Goal: Find specific page/section: Find specific page/section

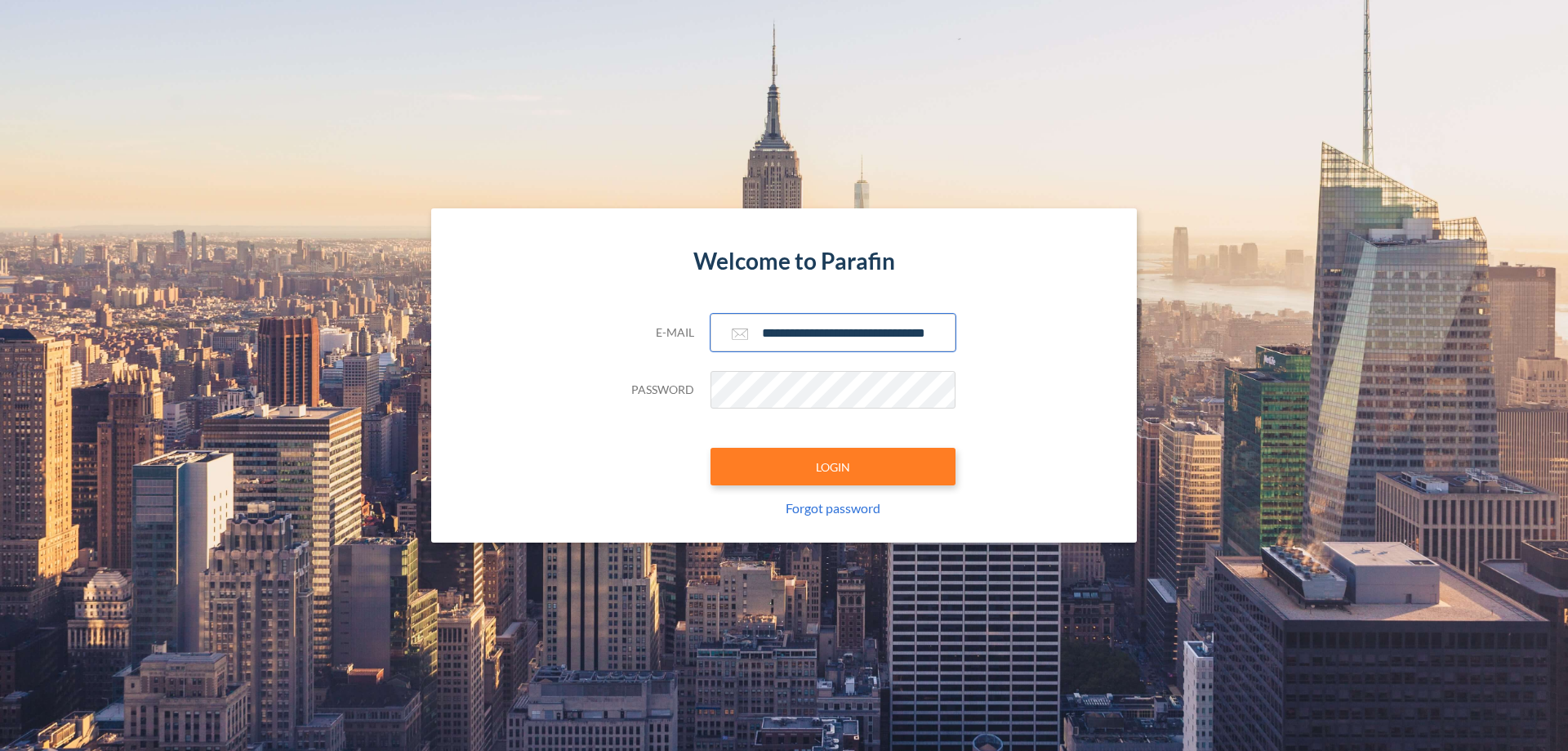
scroll to position [0, 26]
type input "**********"
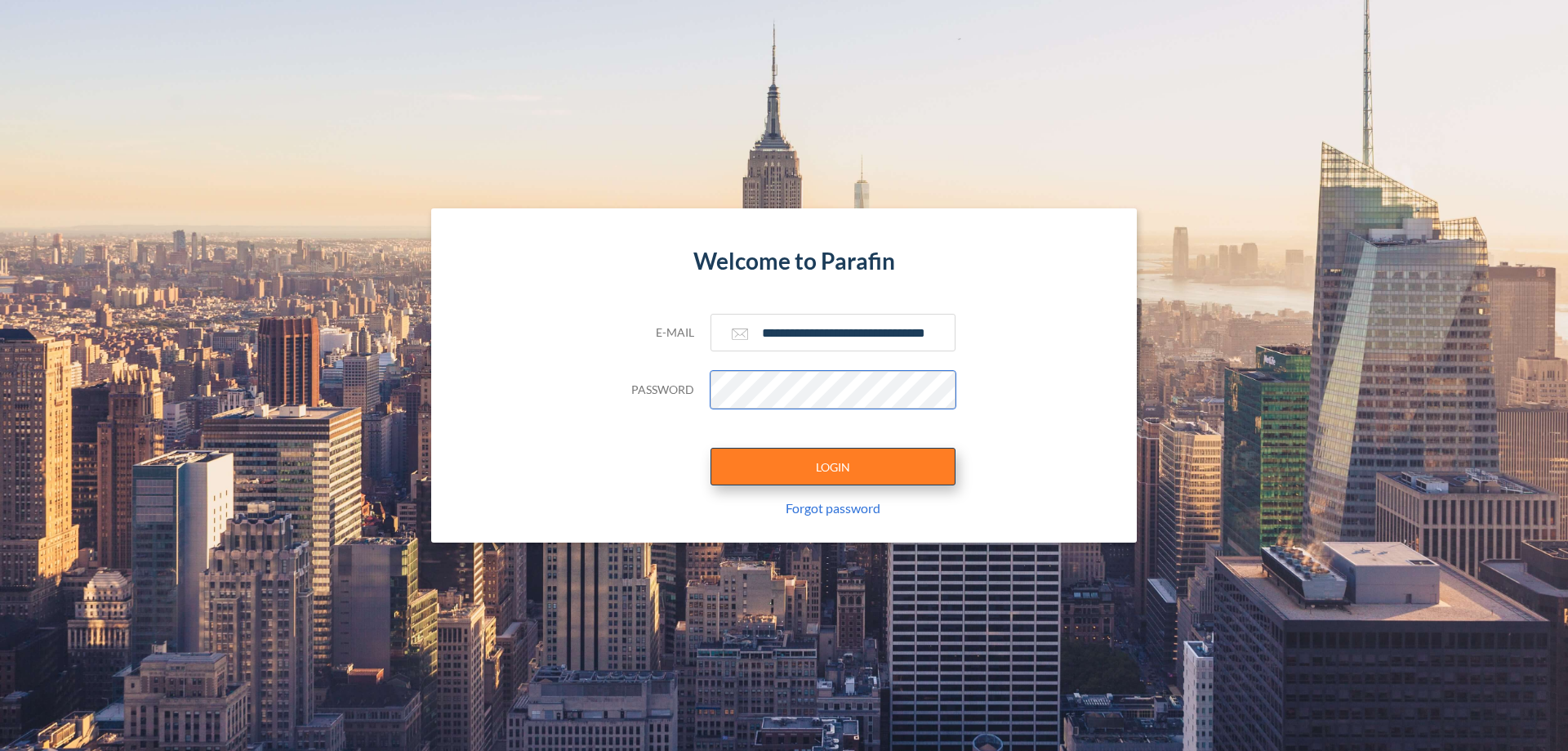
scroll to position [0, 0]
click at [833, 467] on button "LOGIN" at bounding box center [832, 467] width 245 height 38
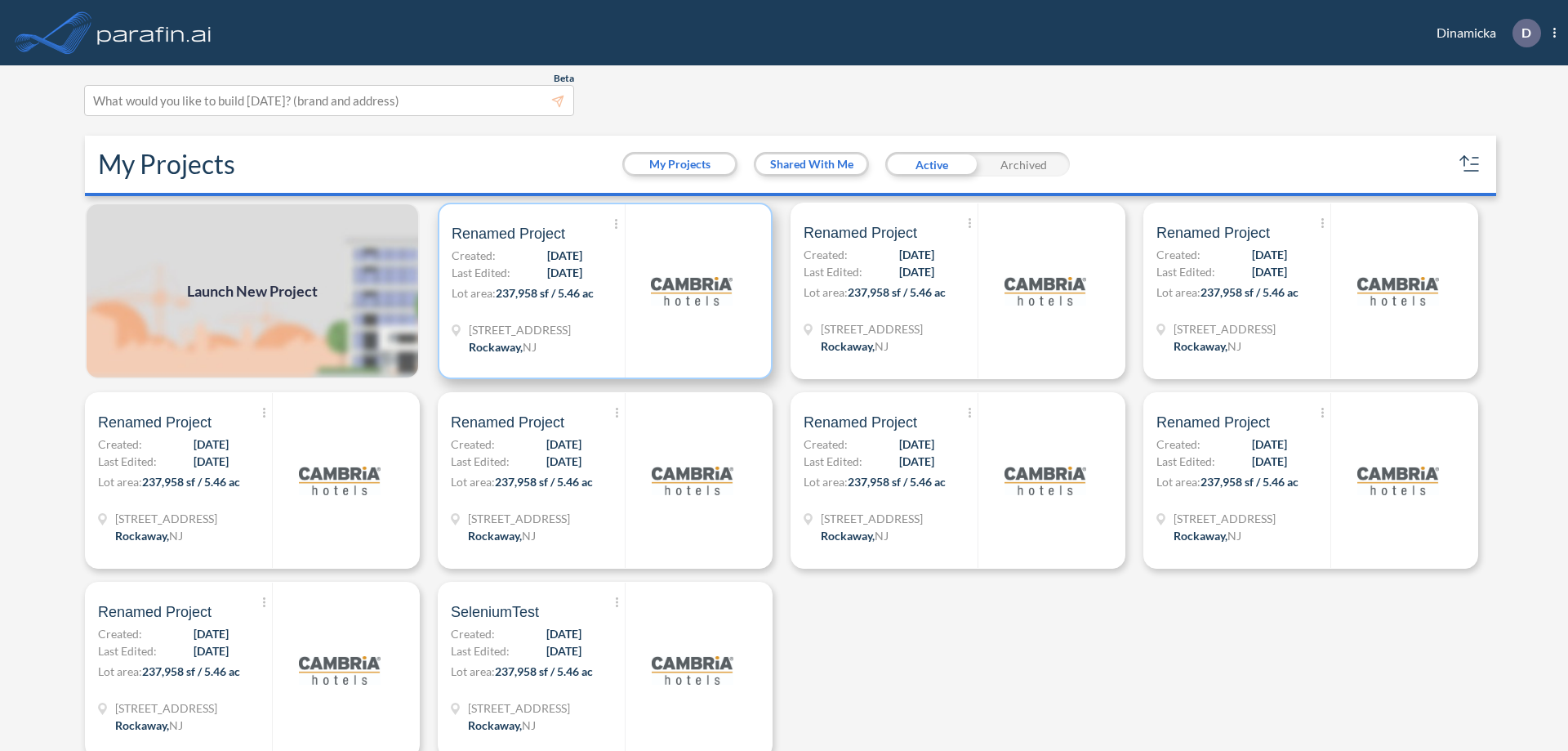
scroll to position [4, 0]
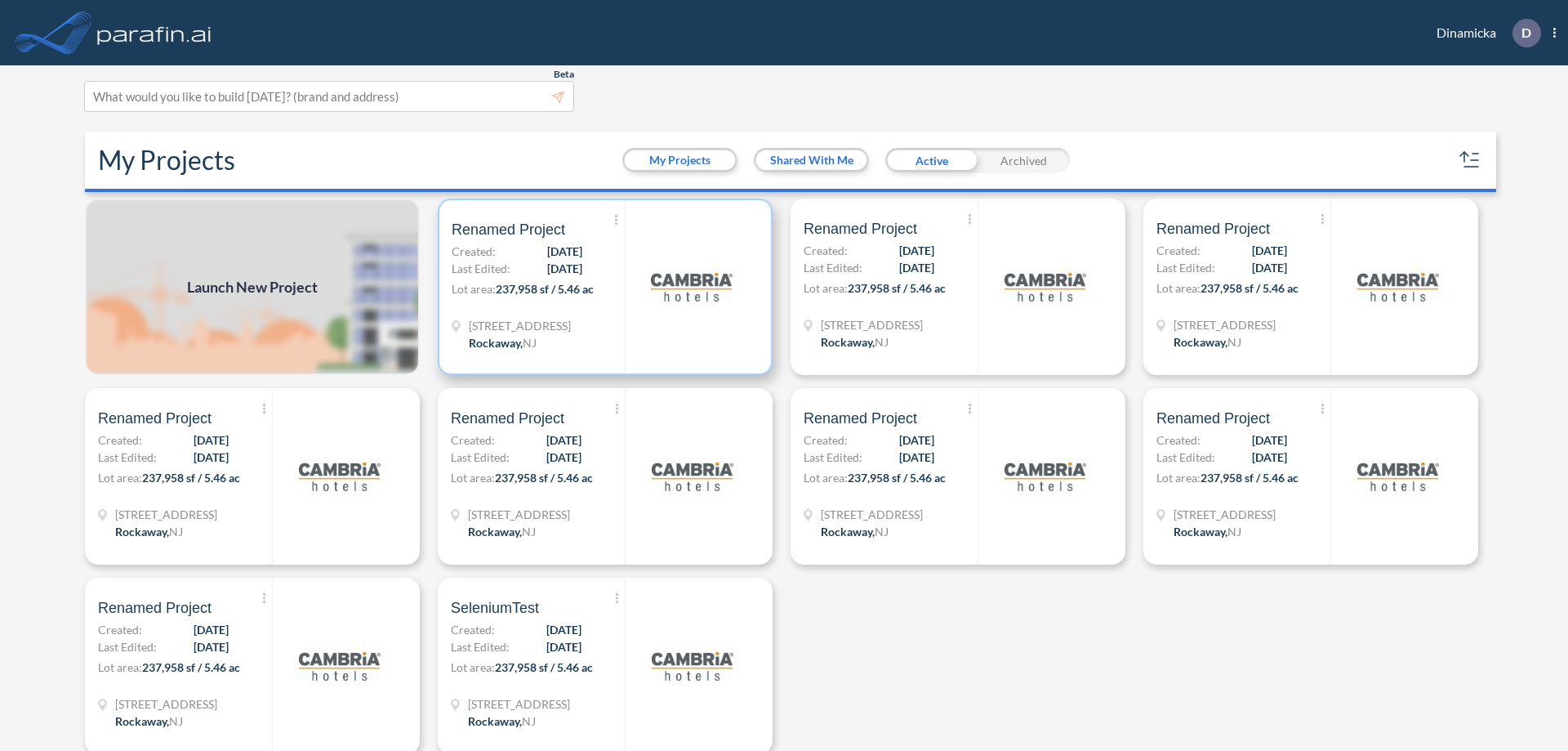
click at [602, 287] on p "Lot area: 237,958 sf / 5.46 ac" at bounding box center [538, 292] width 173 height 23
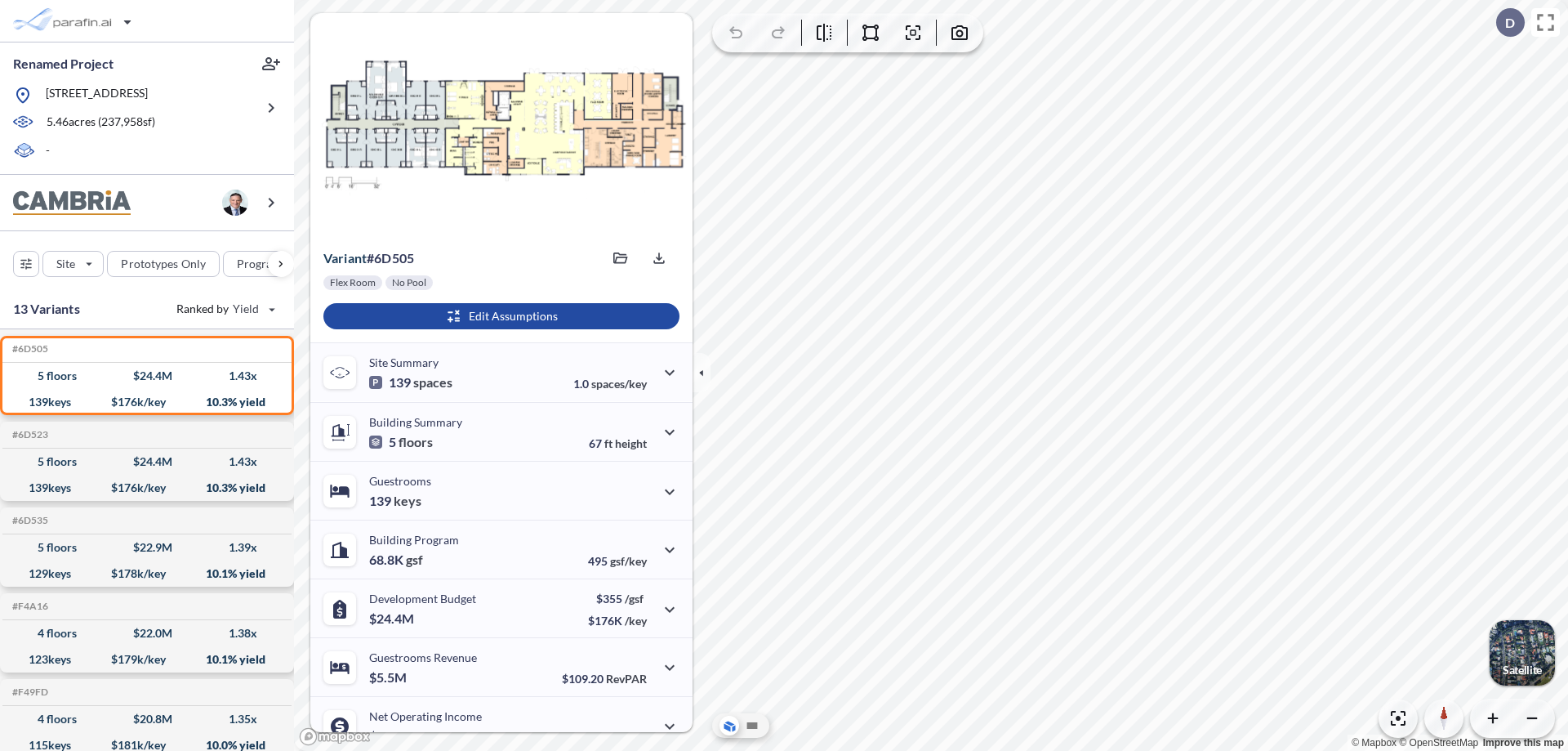
scroll to position [83, 0]
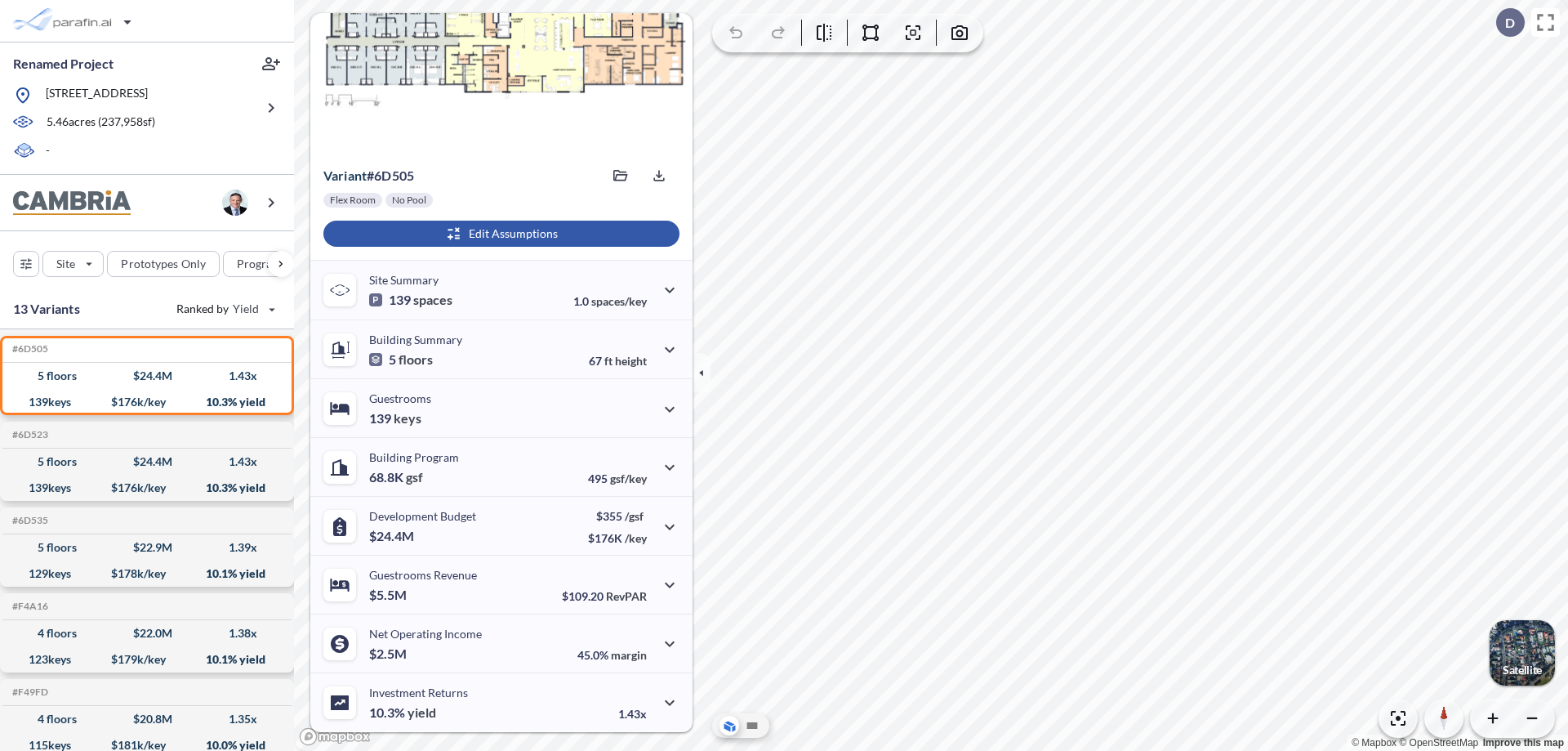
click at [499, 233] on div "button" at bounding box center [501, 233] width 356 height 26
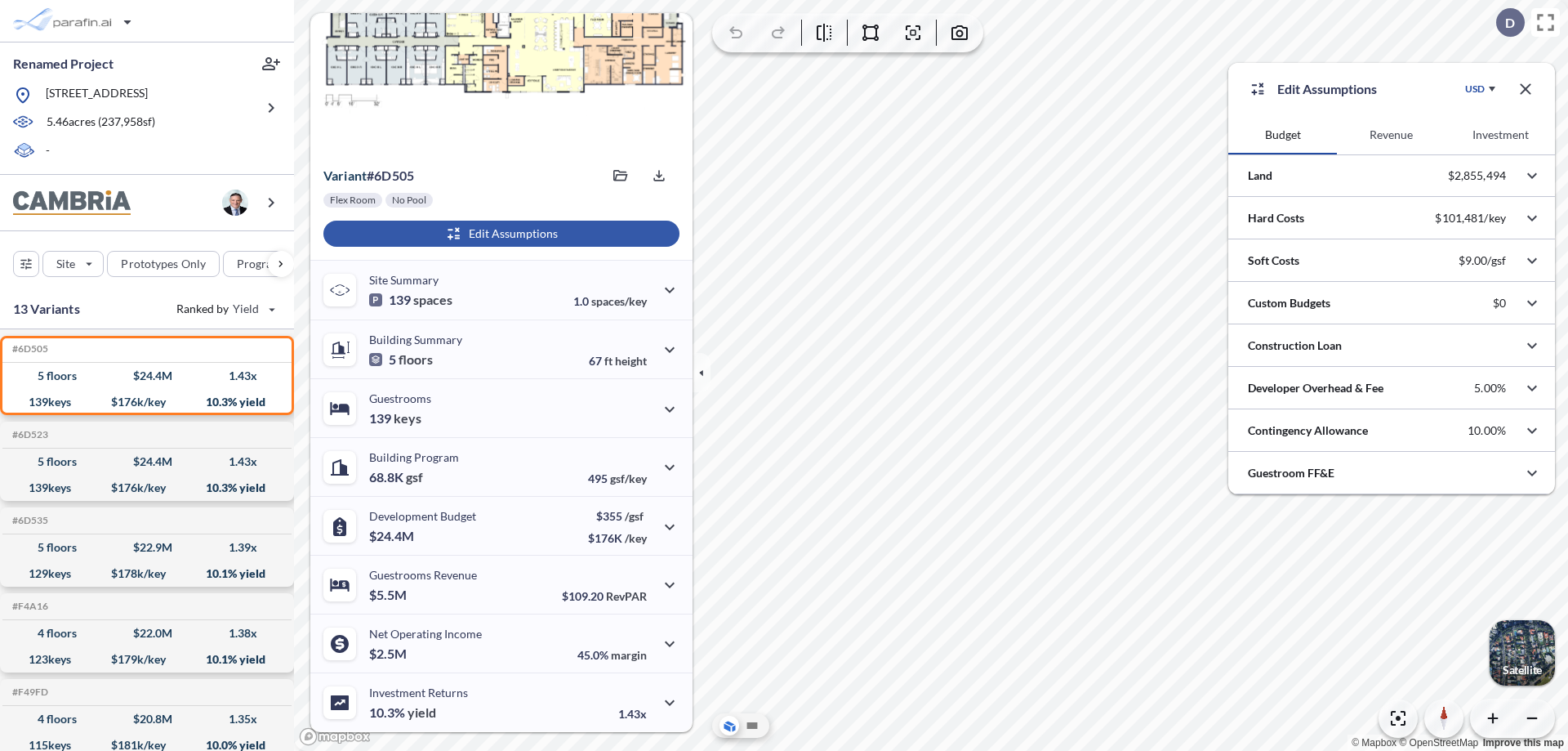
click at [1391, 135] on button "Revenue" at bounding box center [1390, 135] width 109 height 39
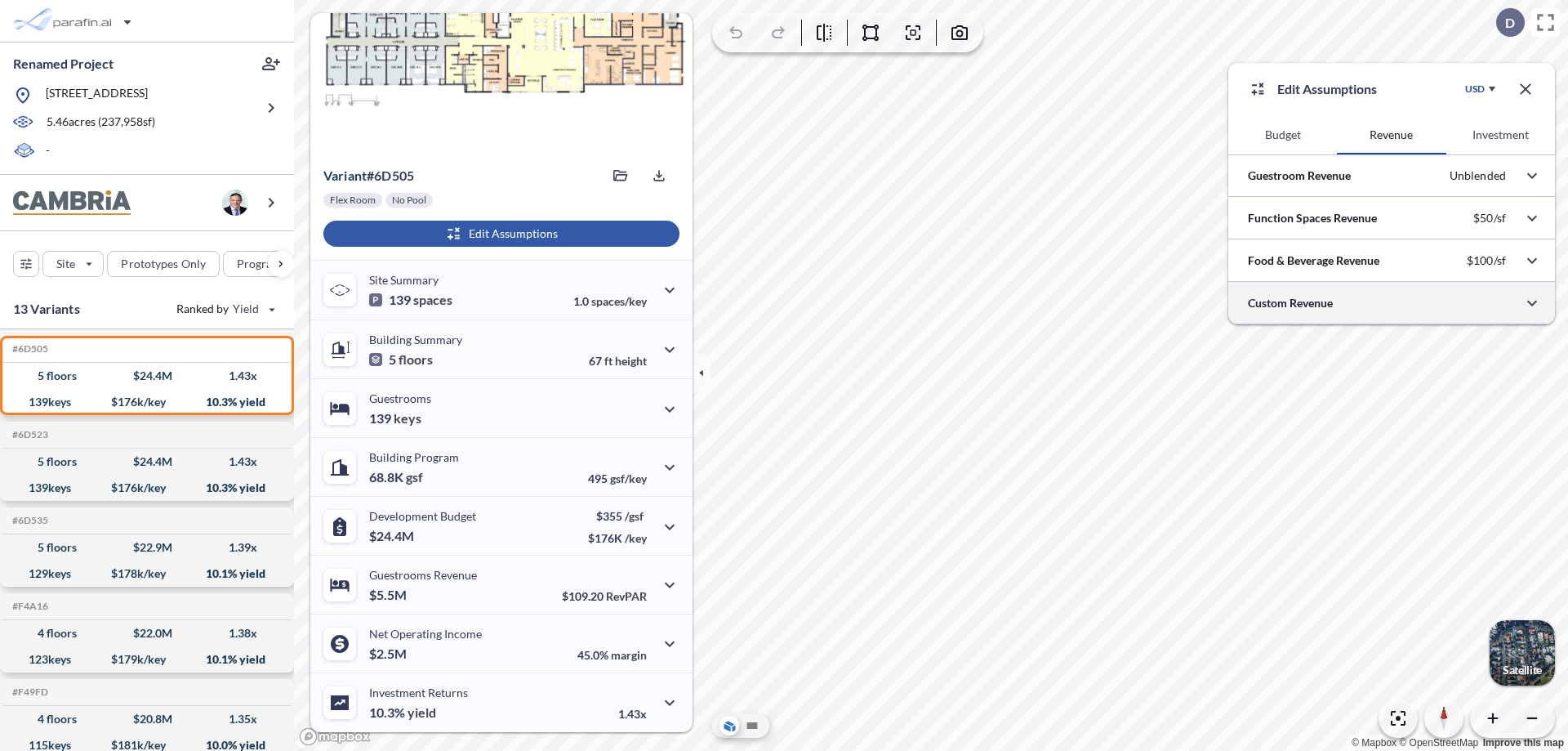
click at [1391, 303] on div at bounding box center [1391, 302] width 327 height 41
